Goal: Book appointment/travel/reservation

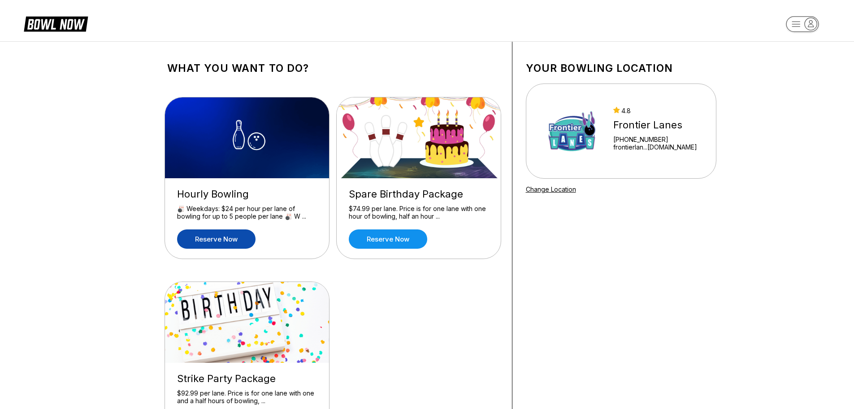
click at [237, 239] on link "Reserve now" at bounding box center [216, 238] width 78 height 19
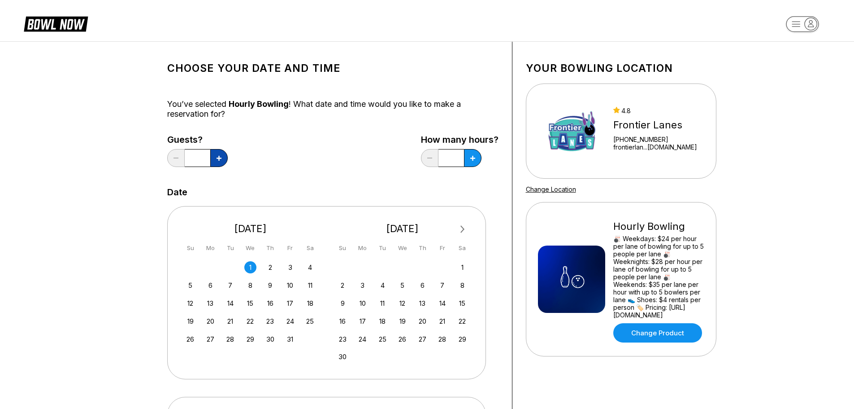
click at [222, 164] on button at bounding box center [218, 158] width 17 height 18
click at [214, 155] on button at bounding box center [218, 158] width 17 height 18
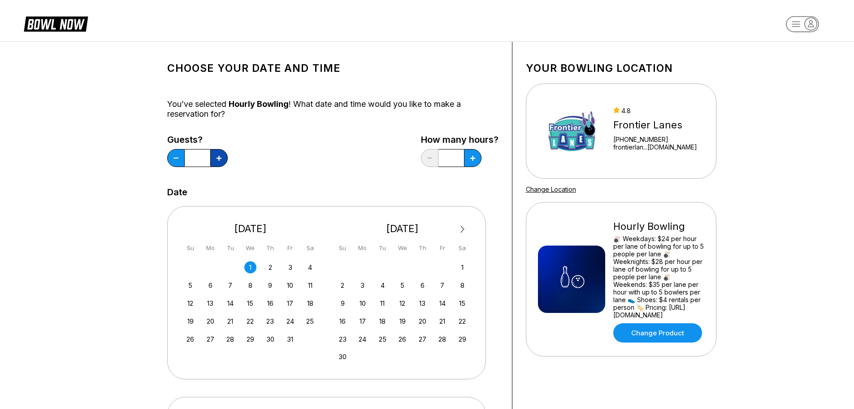
click at [214, 155] on button at bounding box center [218, 158] width 17 height 18
click at [303, 282] on div "5 6 7 8 9 10 11" at bounding box center [250, 284] width 135 height 13
click at [308, 283] on div "11" at bounding box center [310, 285] width 12 height 12
click at [224, 158] on button at bounding box center [218, 158] width 17 height 18
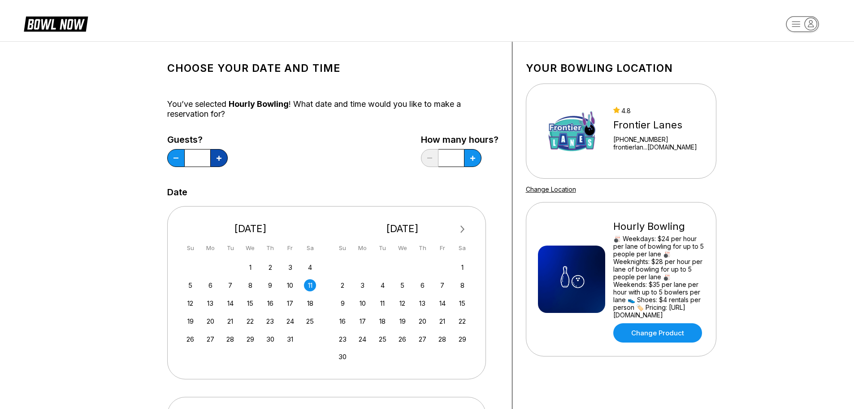
click at [221, 159] on icon at bounding box center [219, 158] width 5 height 5
type input "**"
click at [479, 160] on button at bounding box center [472, 158] width 17 height 18
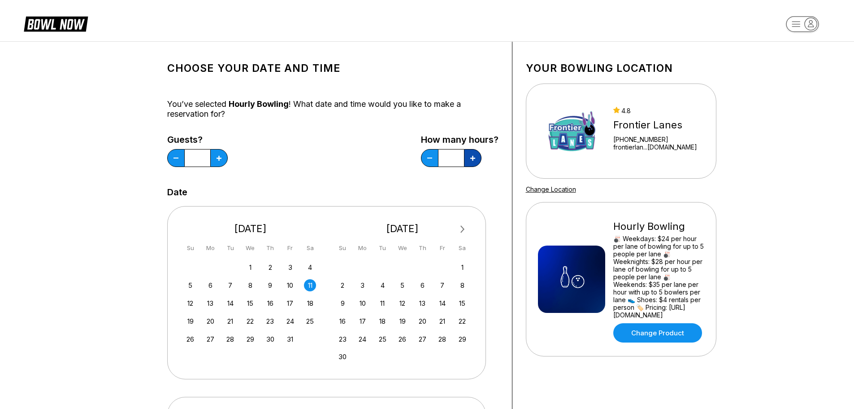
click at [479, 160] on button at bounding box center [472, 158] width 17 height 18
type input "*"
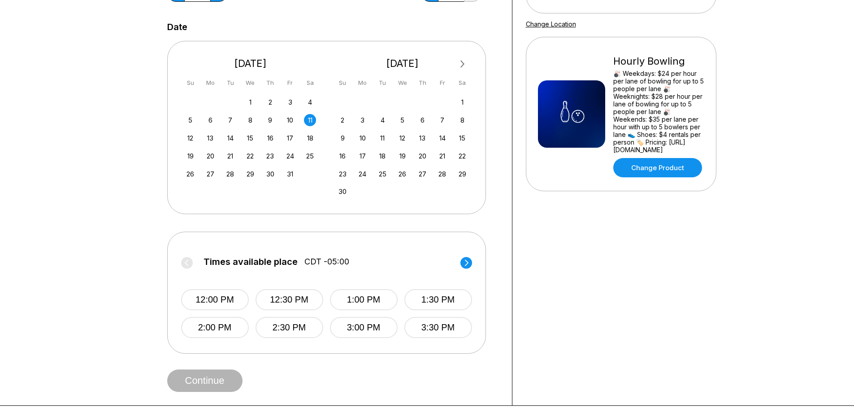
scroll to position [179, 0]
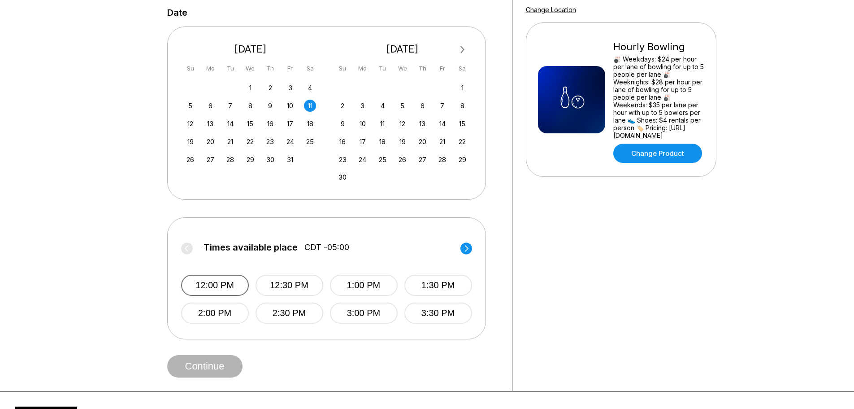
click at [234, 294] on button "12:00 PM" at bounding box center [215, 284] width 68 height 21
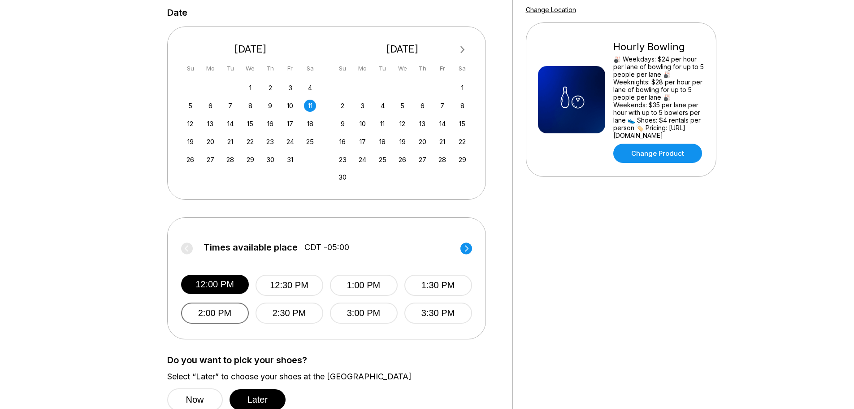
click at [235, 313] on button "2:00 PM" at bounding box center [215, 312] width 68 height 21
click at [237, 291] on button "12:00 PM" at bounding box center [215, 284] width 68 height 21
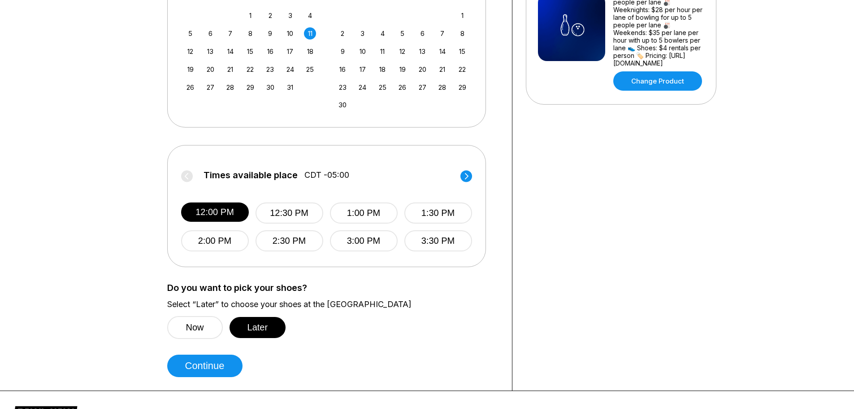
scroll to position [269, 0]
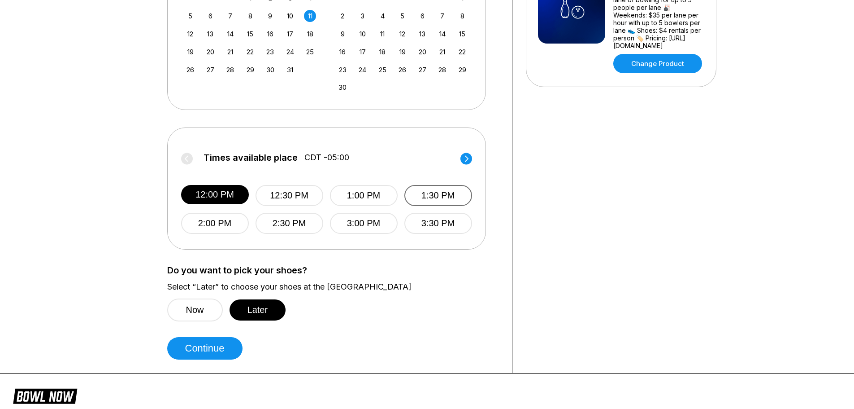
click at [437, 193] on button "1:30 PM" at bounding box center [438, 195] width 68 height 21
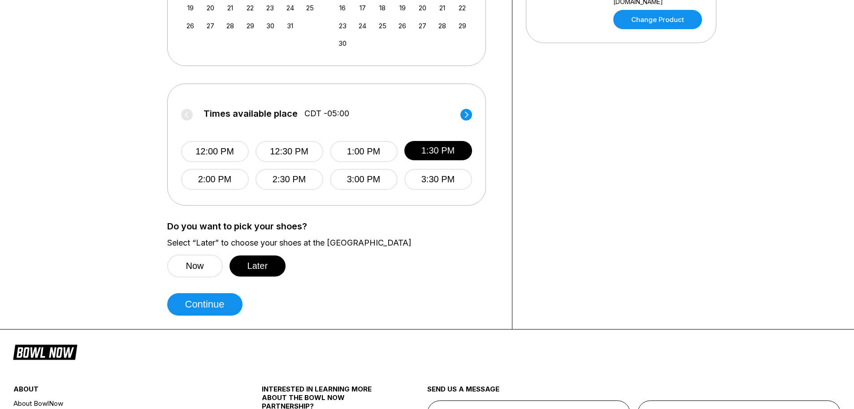
scroll to position [314, 0]
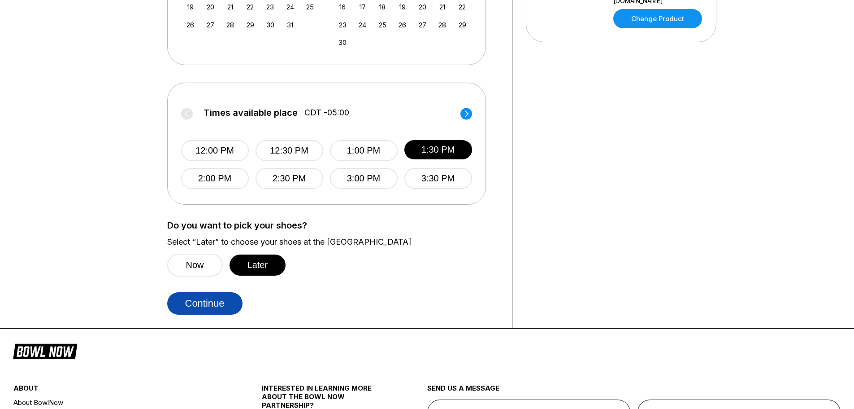
click at [234, 313] on button "Continue" at bounding box center [204, 303] width 75 height 22
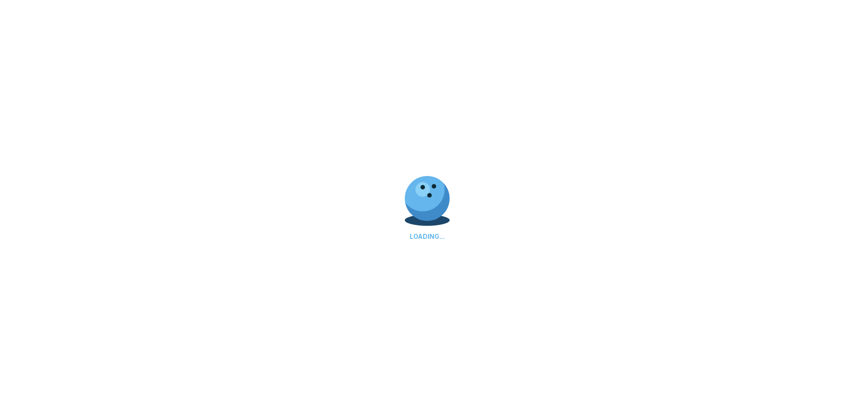
select select "**"
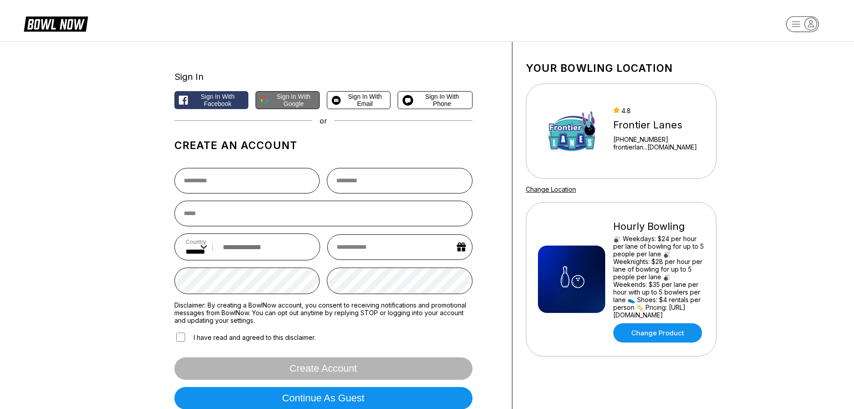
click at [284, 107] on span "Sign in with Google" at bounding box center [294, 100] width 42 height 14
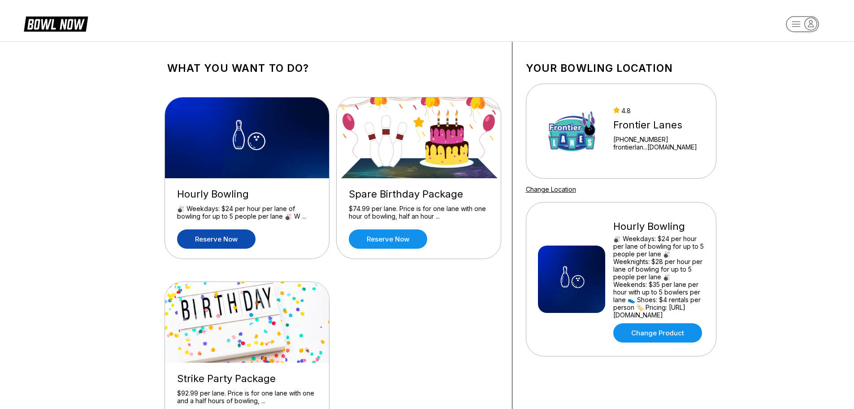
click at [816, 23] on icon "button" at bounding box center [811, 24] width 12 height 12
click at [815, 22] on icon "button" at bounding box center [811, 24] width 12 height 12
click at [251, 239] on link "Reserve now" at bounding box center [216, 238] width 78 height 19
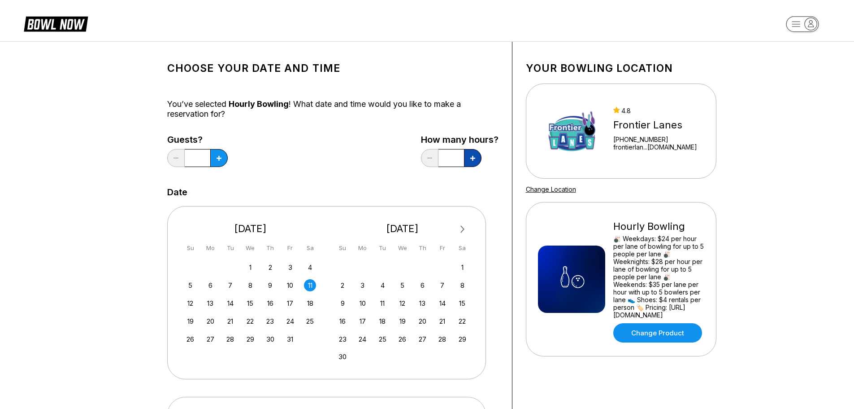
click at [474, 156] on icon at bounding box center [472, 158] width 5 height 5
click at [473, 154] on button at bounding box center [472, 158] width 17 height 18
click at [428, 162] on button at bounding box center [429, 158] width 17 height 18
type input "*"
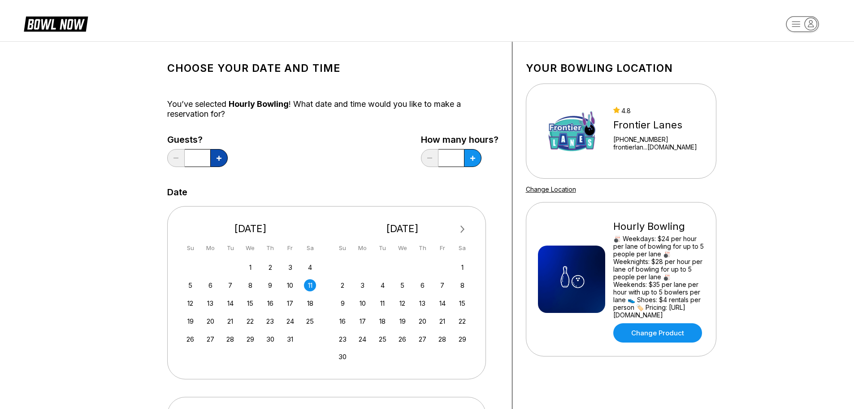
click at [226, 159] on button at bounding box center [218, 158] width 17 height 18
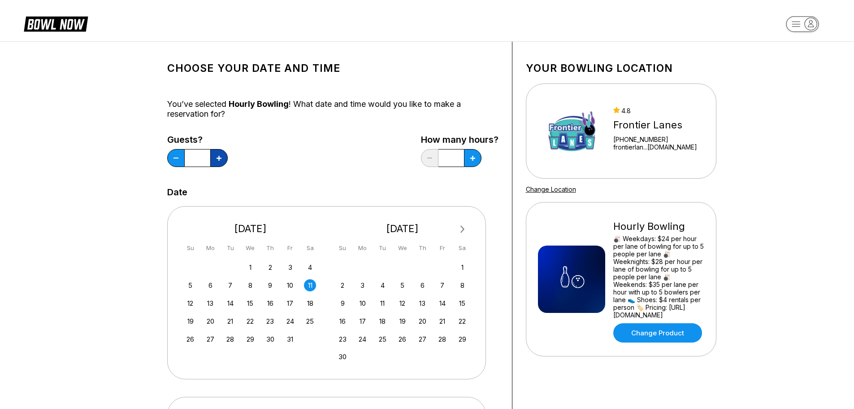
click at [226, 159] on button at bounding box center [218, 158] width 17 height 18
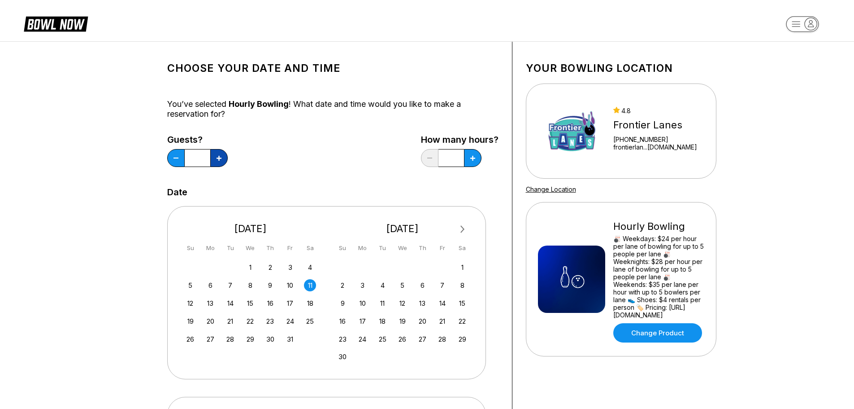
click at [226, 159] on button at bounding box center [218, 158] width 17 height 18
type input "**"
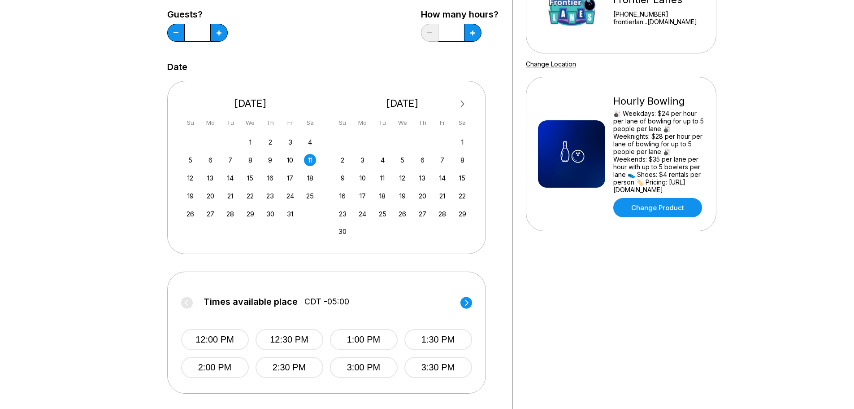
scroll to position [135, 0]
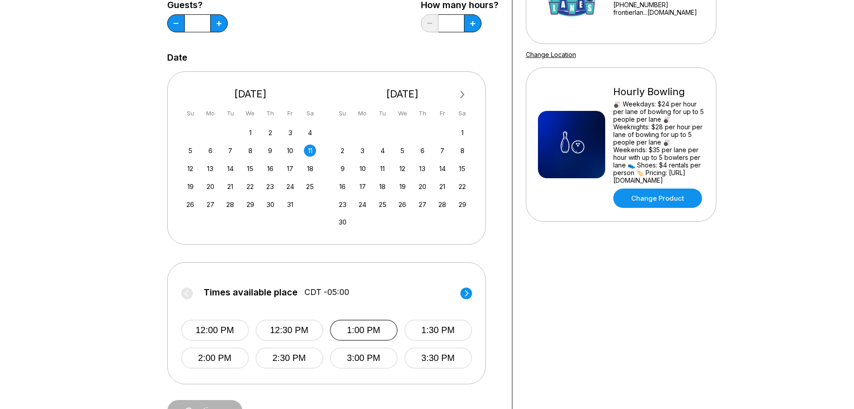
click at [367, 335] on button "1:00 PM" at bounding box center [364, 329] width 68 height 21
click at [410, 324] on button "1:30 PM" at bounding box center [438, 329] width 68 height 21
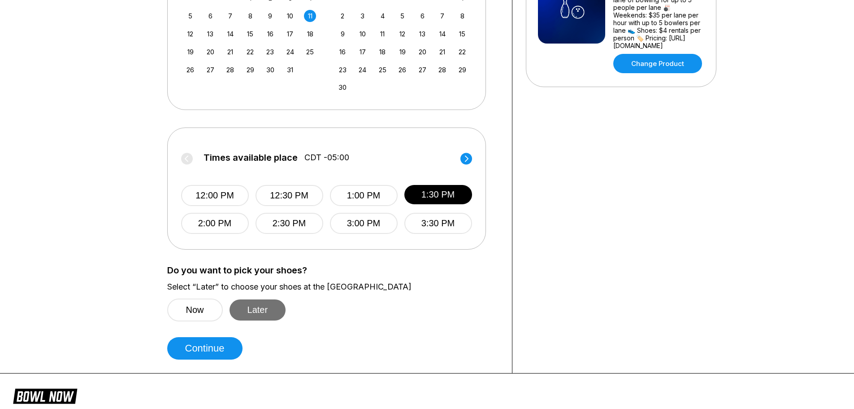
click at [258, 304] on button "Later" at bounding box center [258, 309] width 57 height 21
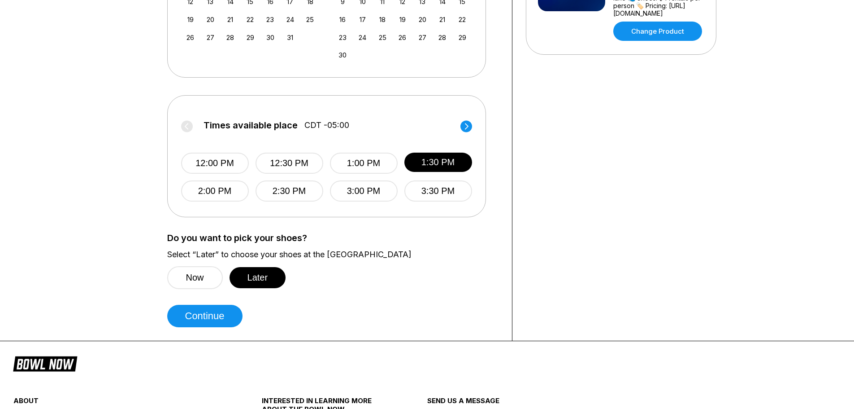
scroll to position [314, 0]
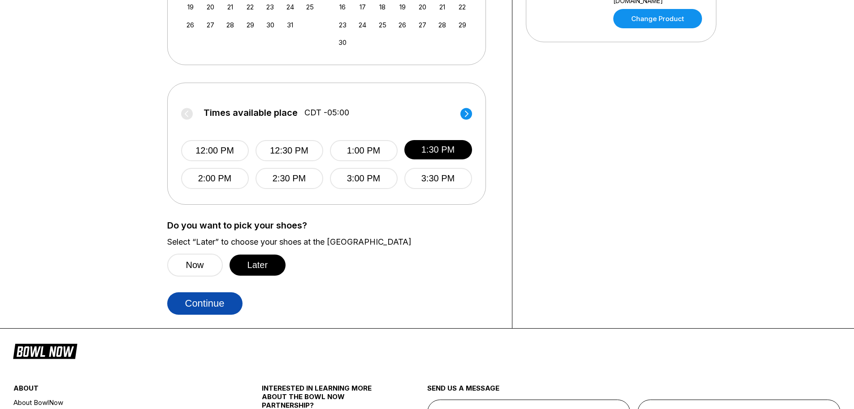
click at [233, 312] on button "Continue" at bounding box center [204, 303] width 75 height 22
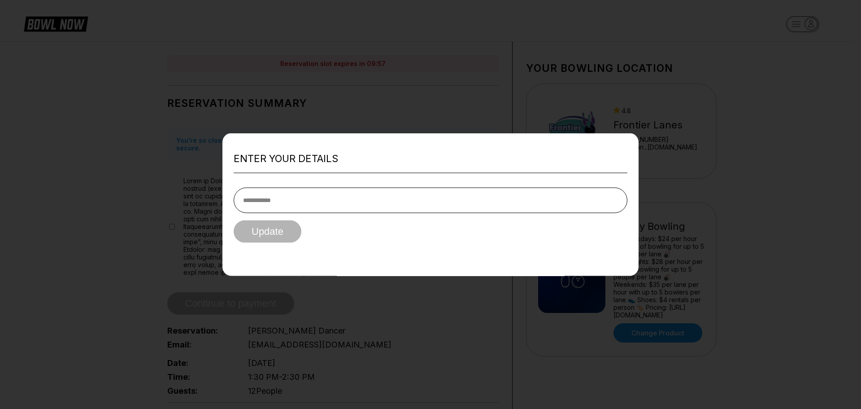
click at [234, 220] on button "Update" at bounding box center [268, 231] width 68 height 22
type input "*"
type input "**********"
click at [263, 230] on button "Update" at bounding box center [268, 231] width 68 height 22
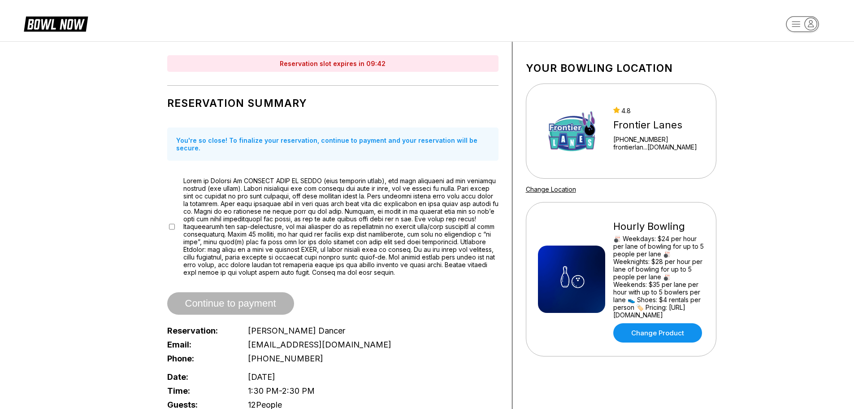
click at [175, 215] on div at bounding box center [332, 226] width 331 height 99
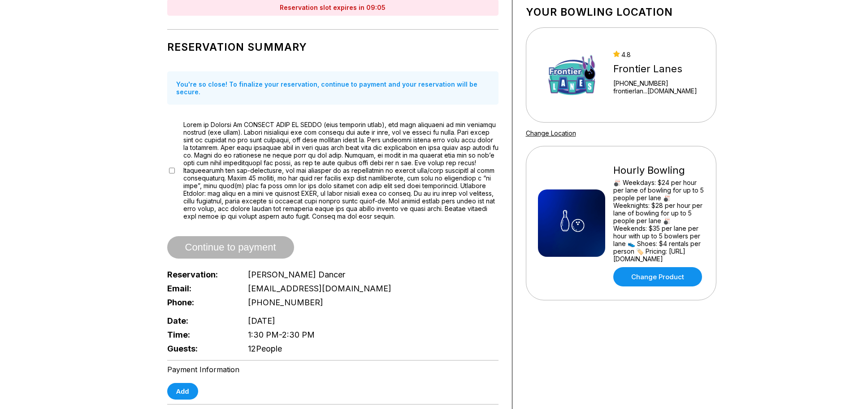
scroll to position [45, 0]
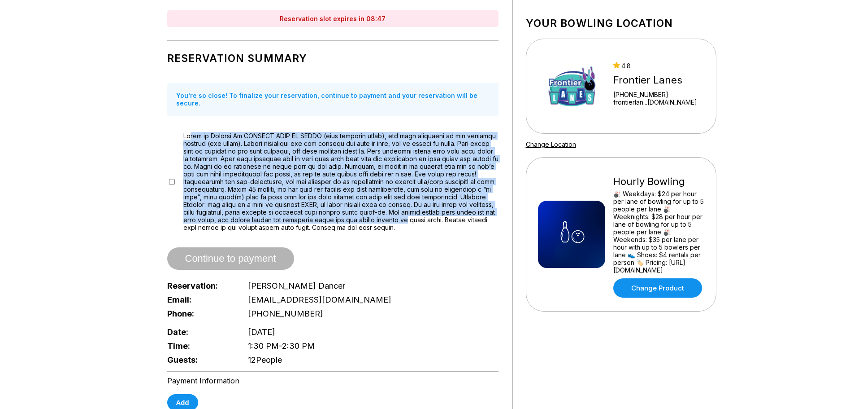
drag, startPoint x: 191, startPoint y: 127, endPoint x: 414, endPoint y: 211, distance: 238.7
click at [414, 211] on label at bounding box center [340, 181] width 315 height 99
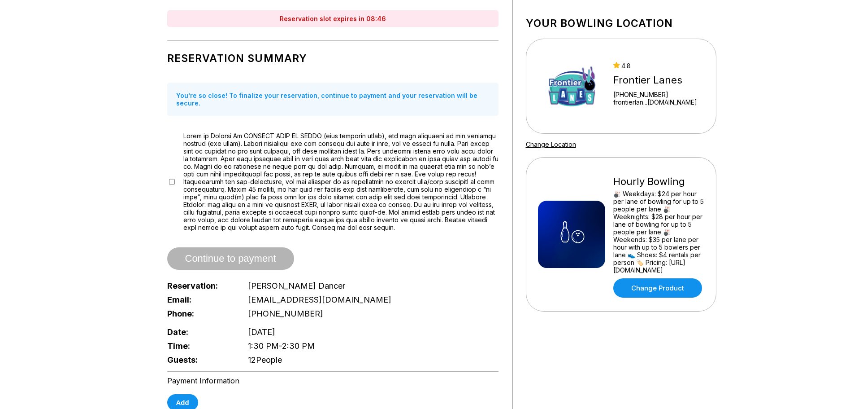
click at [413, 220] on label at bounding box center [340, 181] width 315 height 99
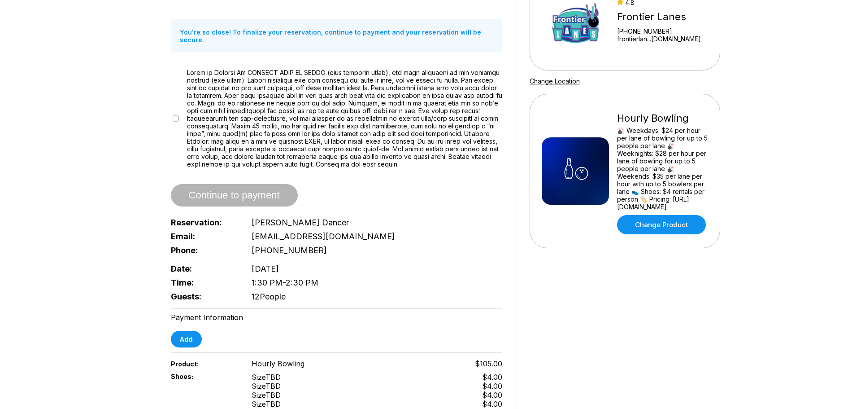
scroll to position [0, 0]
